Goal: Task Accomplishment & Management: Manage account settings

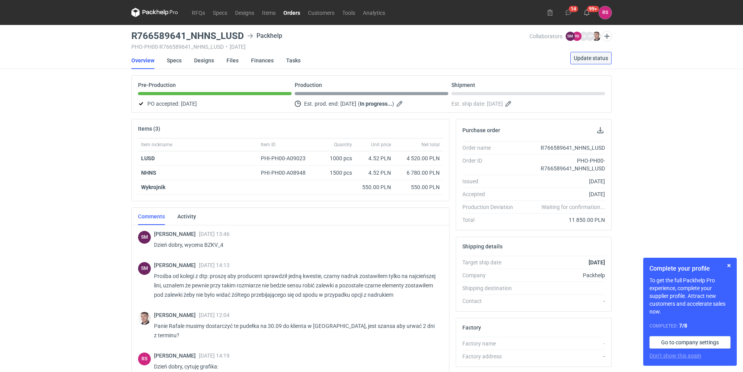
click at [590, 55] on span "Update status" at bounding box center [591, 57] width 34 height 5
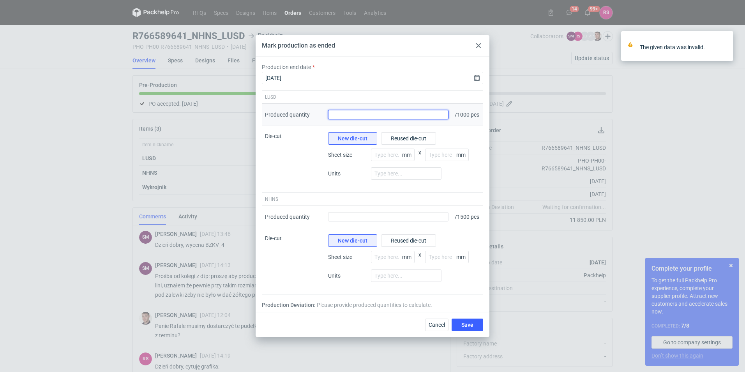
click at [415, 112] on input "Produced quantity" at bounding box center [388, 114] width 120 height 9
type input "1050"
click at [390, 152] on input "number" at bounding box center [393, 154] width 44 height 12
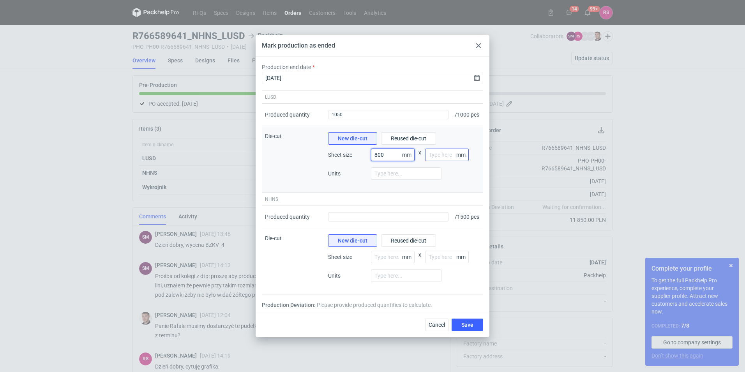
type input "800"
click at [439, 156] on input "number" at bounding box center [447, 154] width 44 height 12
type input "1200"
click at [389, 171] on input "number" at bounding box center [406, 173] width 71 height 12
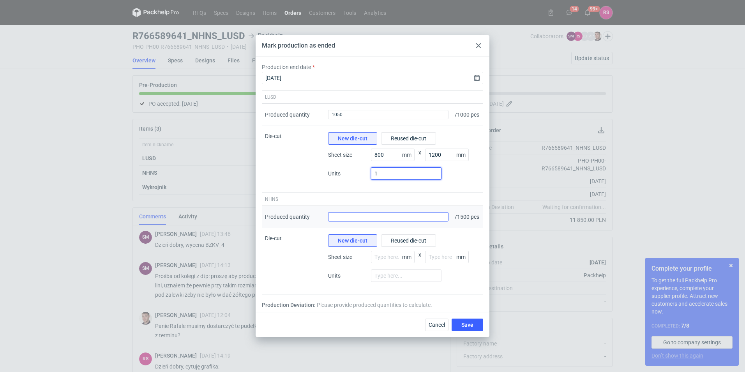
type input "1"
click at [394, 220] on input "Produced quantity" at bounding box center [388, 216] width 120 height 9
type input "1500"
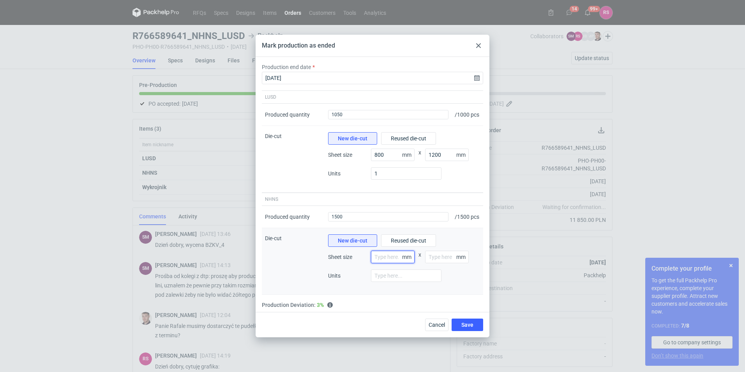
click at [388, 262] on input "number" at bounding box center [393, 257] width 44 height 12
type input "800"
click at [436, 263] on input "number" at bounding box center [447, 257] width 44 height 12
type input "1200"
click at [399, 282] on input "number" at bounding box center [406, 275] width 71 height 12
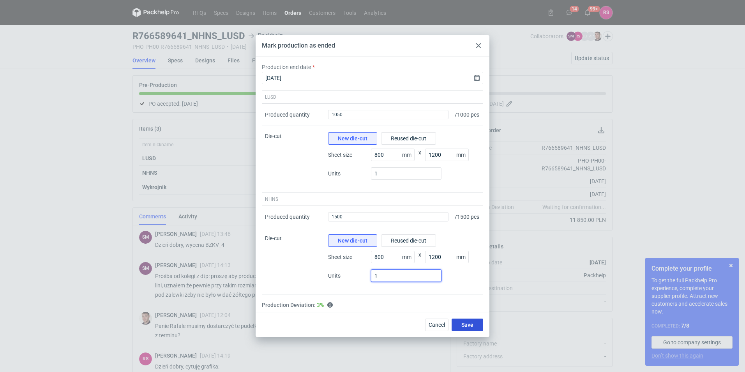
type input "1"
click at [472, 327] on span "Save" at bounding box center [467, 324] width 12 height 5
